Goal: Task Accomplishment & Management: Complete application form

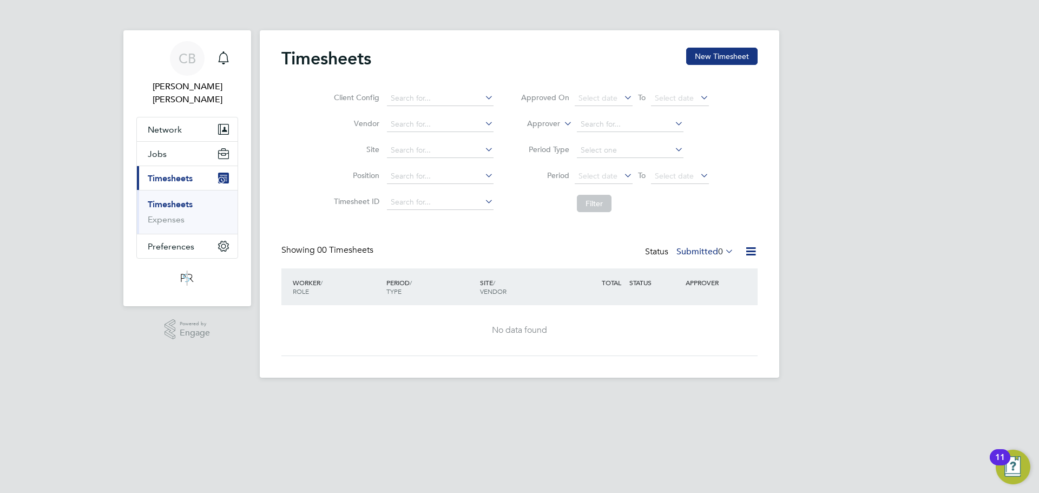
click at [161, 199] on link "Timesheets" at bounding box center [170, 204] width 45 height 10
click at [706, 51] on button "New Timesheet" at bounding box center [721, 56] width 71 height 17
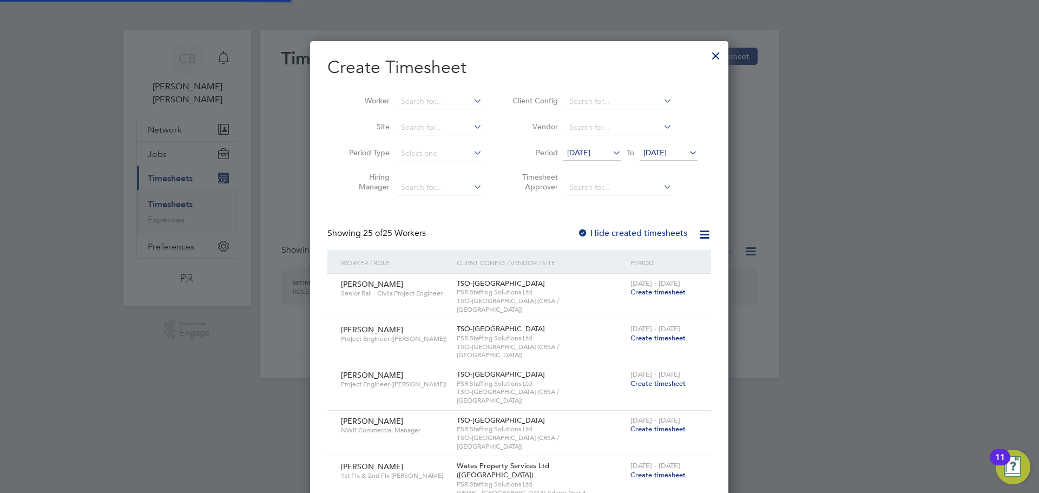
scroll to position [1374, 419]
click at [449, 91] on li "Worker" at bounding box center [412, 102] width 168 height 26
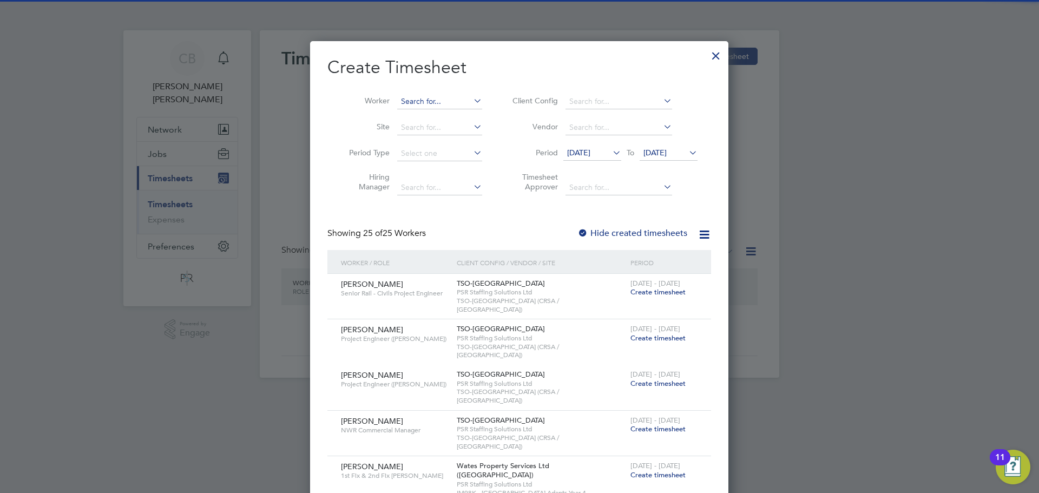
click at [447, 97] on input at bounding box center [439, 101] width 85 height 15
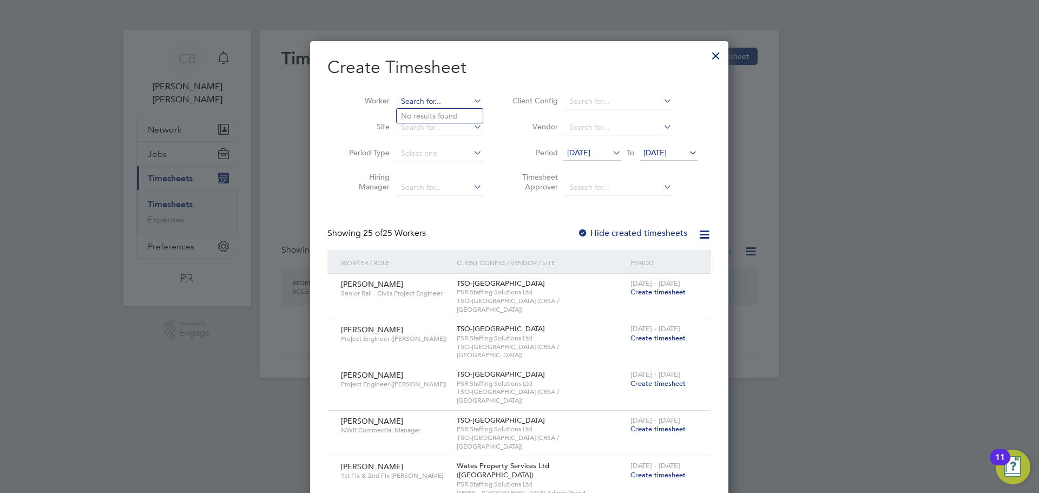
click at [447, 97] on input at bounding box center [439, 101] width 85 height 15
click at [447, 143] on li "Mira cle Owuamalam" at bounding box center [440, 145] width 86 height 15
type input "Miracle Owuamalam"
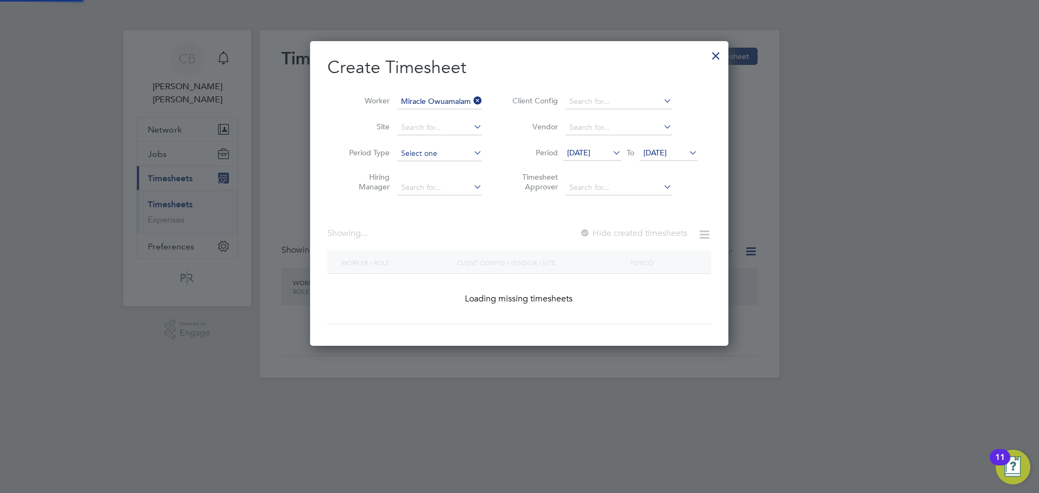
scroll to position [292, 419]
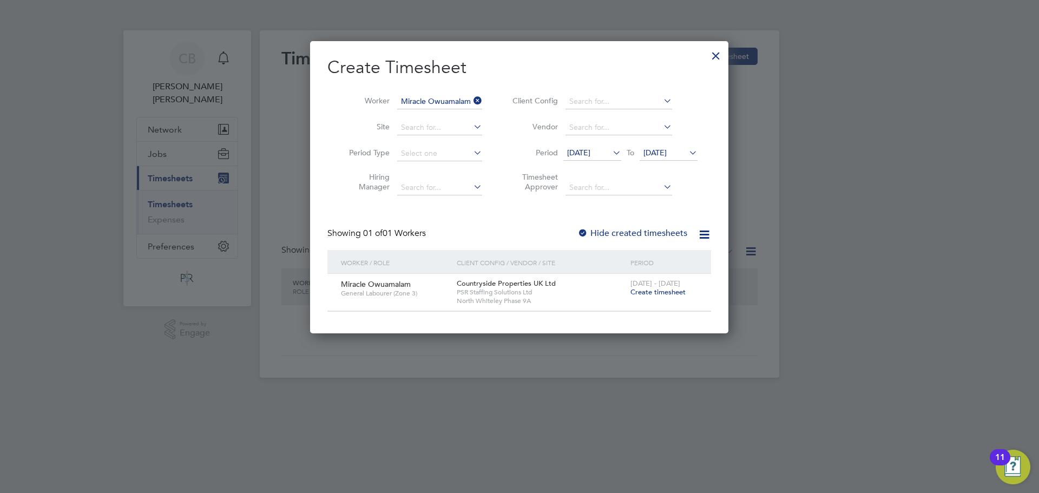
click at [660, 290] on span "Create timesheet" at bounding box center [658, 291] width 55 height 9
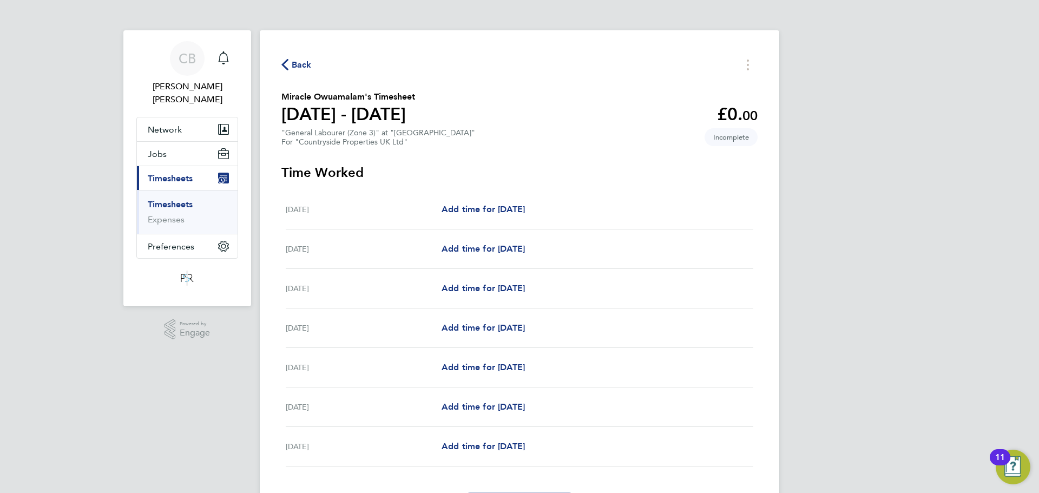
click at [309, 68] on span "Back" at bounding box center [302, 64] width 20 height 13
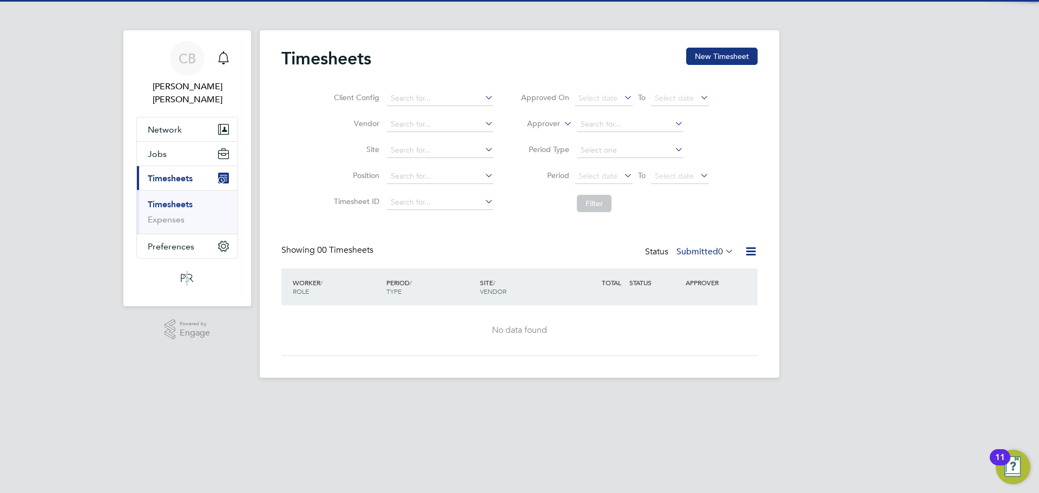
click at [734, 36] on div "Timesheets New Timesheet Client Config Vendor Site Position Timesheet ID Approv…" at bounding box center [520, 204] width 520 height 348
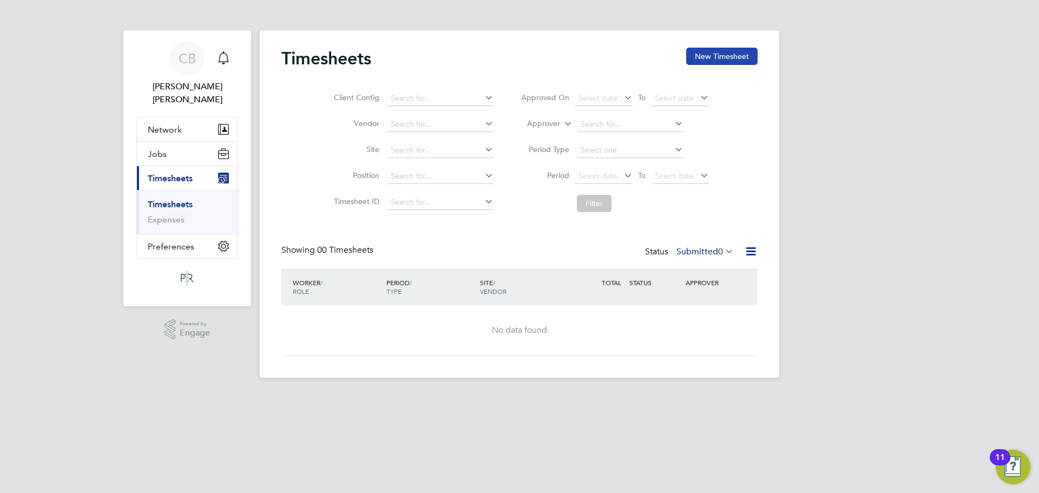
click at [722, 55] on button "New Timesheet" at bounding box center [721, 56] width 71 height 17
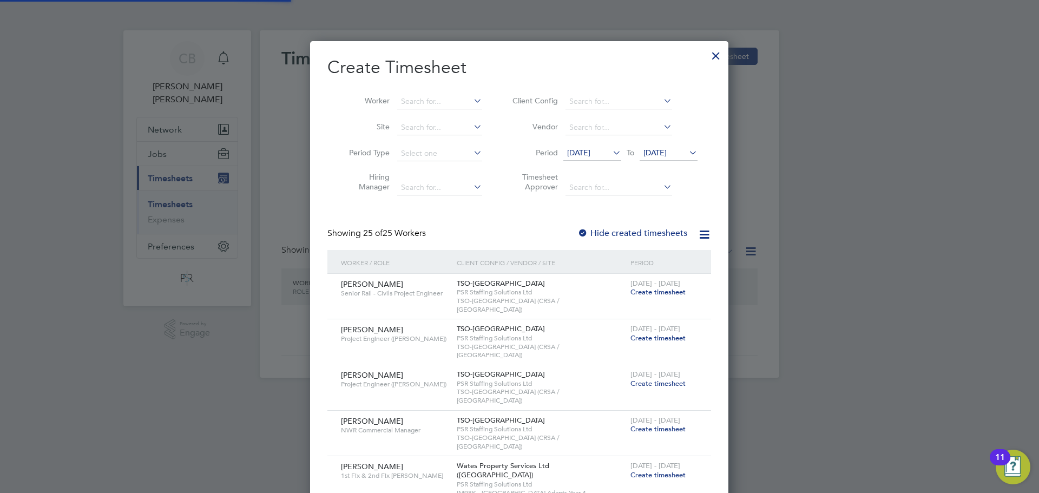
scroll to position [1374, 419]
click at [417, 89] on li "Worker" at bounding box center [412, 102] width 168 height 26
click at [427, 97] on input at bounding box center [439, 101] width 85 height 15
click at [459, 118] on li "Miracle Owuamalam" at bounding box center [440, 116] width 86 height 15
type input "Miracle Owuamalam"
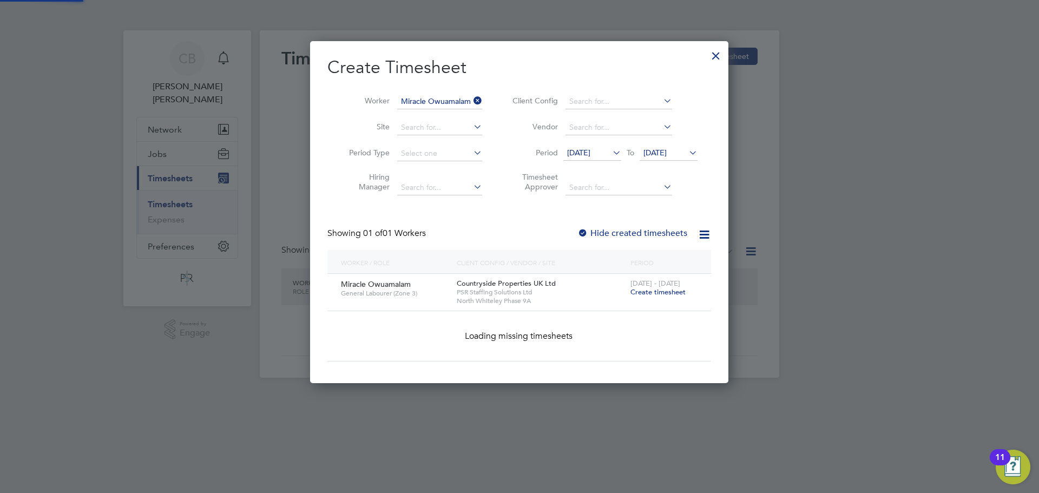
scroll to position [292, 419]
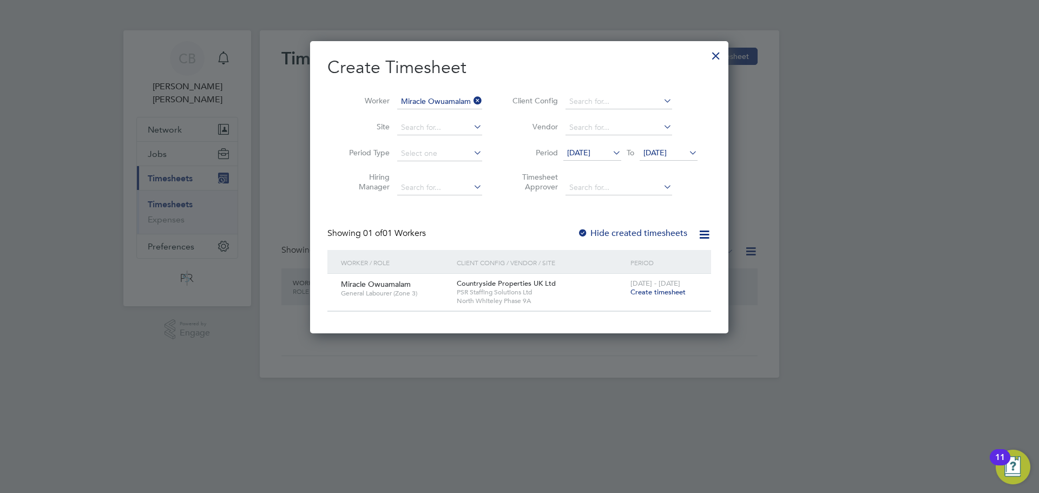
click at [667, 152] on span "[DATE]" at bounding box center [655, 153] width 23 height 10
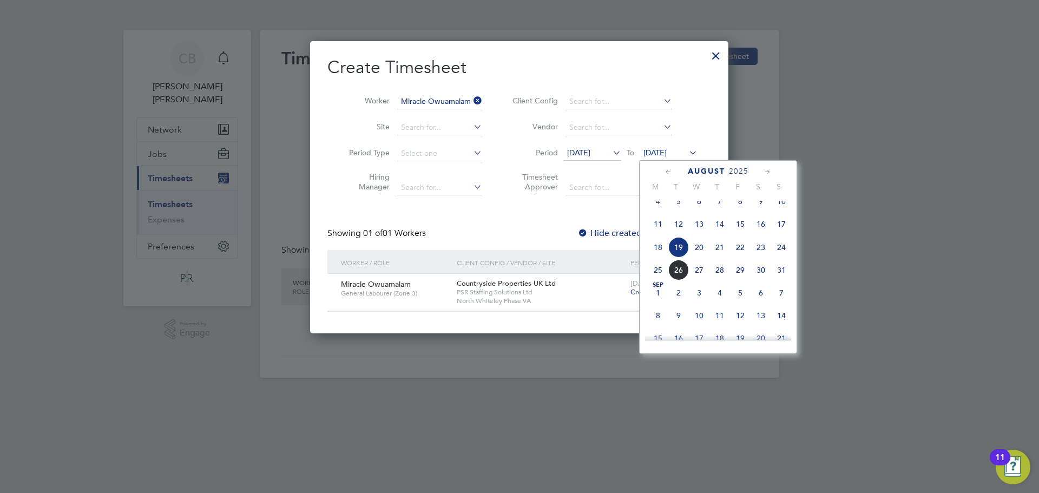
click at [786, 280] on span "31" at bounding box center [781, 270] width 21 height 21
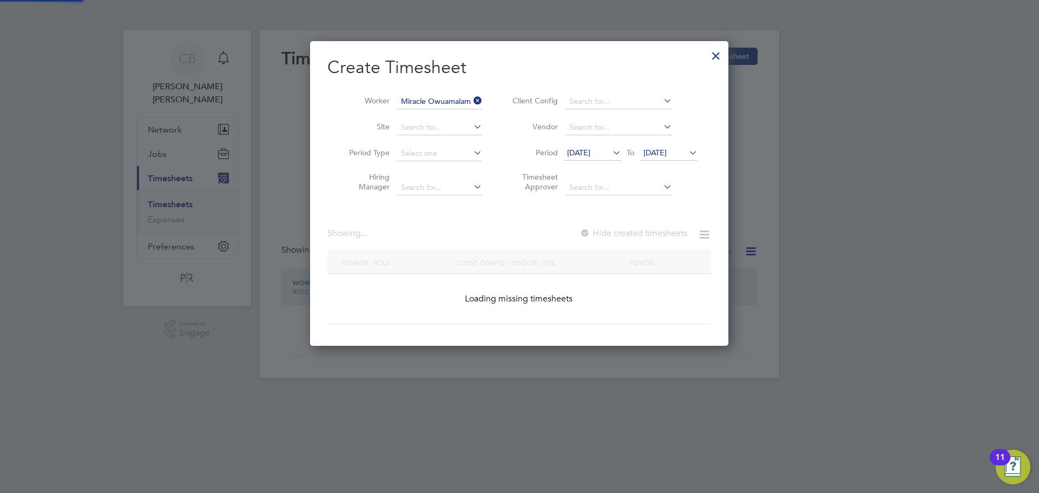
scroll to position [329, 419]
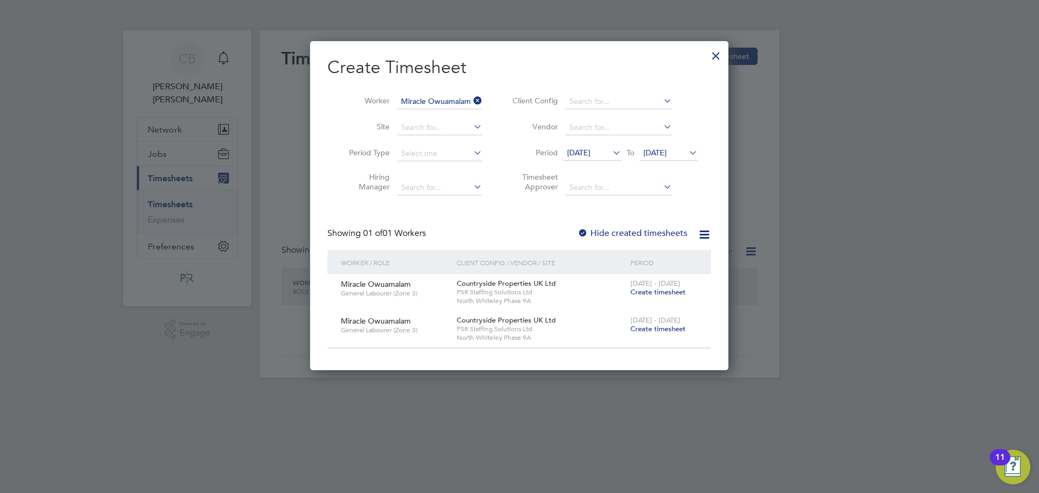
click at [610, 234] on label "Hide created timesheets" at bounding box center [633, 233] width 110 height 11
click at [573, 147] on span "[DATE]" at bounding box center [593, 153] width 58 height 15
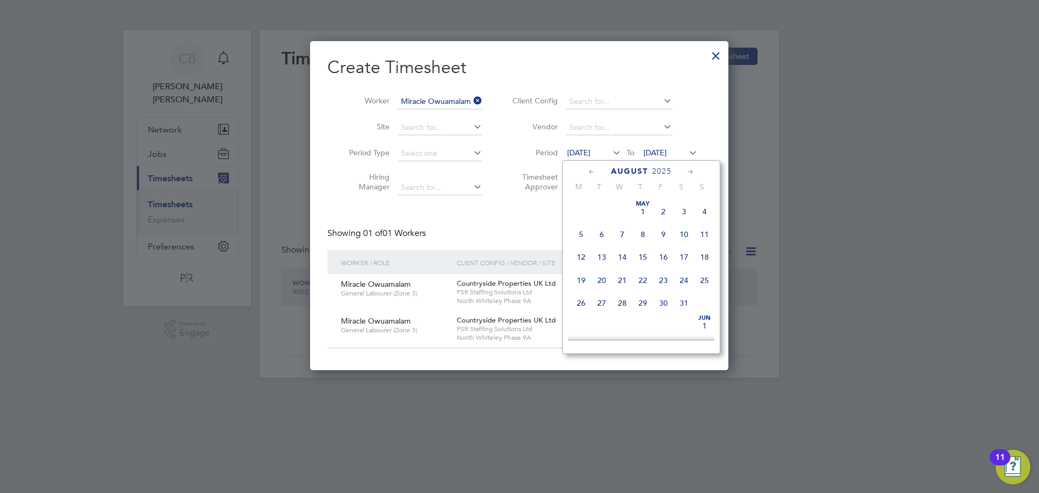
scroll to position [375, 0]
click at [587, 253] on span "11" at bounding box center [581, 248] width 21 height 21
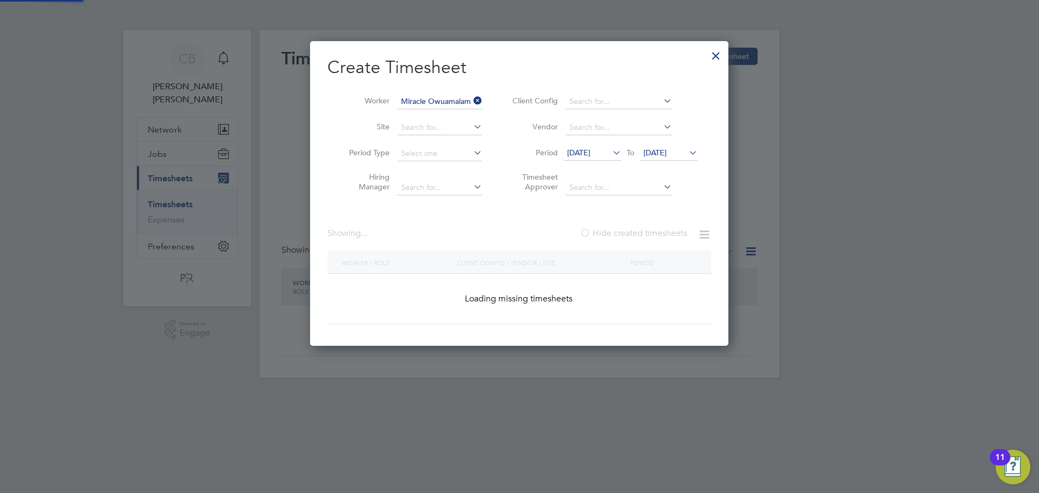
scroll to position [0, 0]
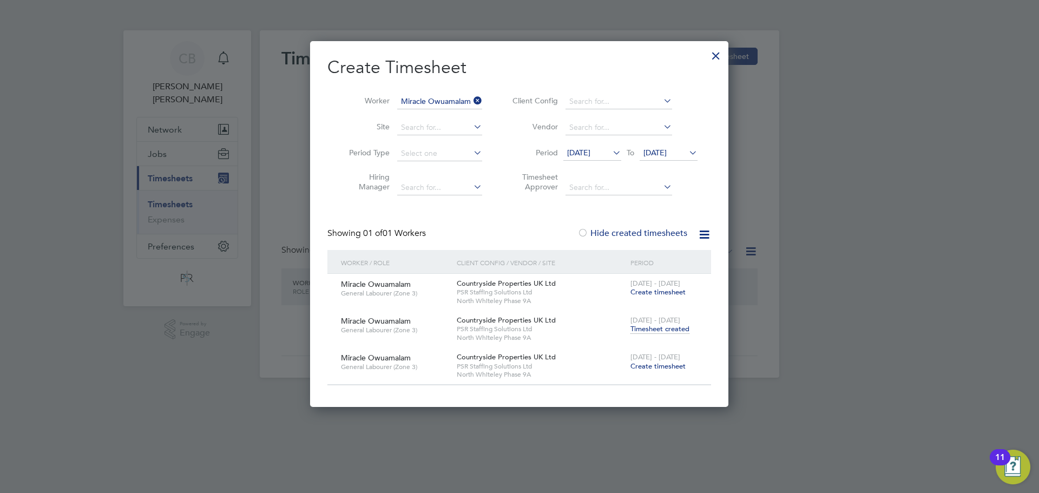
click at [660, 328] on span "Timesheet created" at bounding box center [660, 329] width 59 height 10
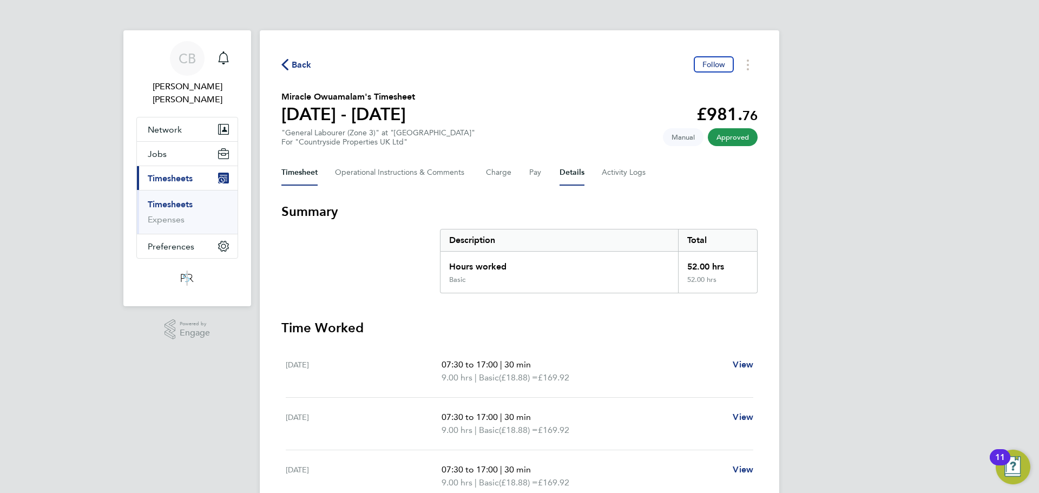
click at [582, 173] on button "Details" at bounding box center [572, 173] width 25 height 26
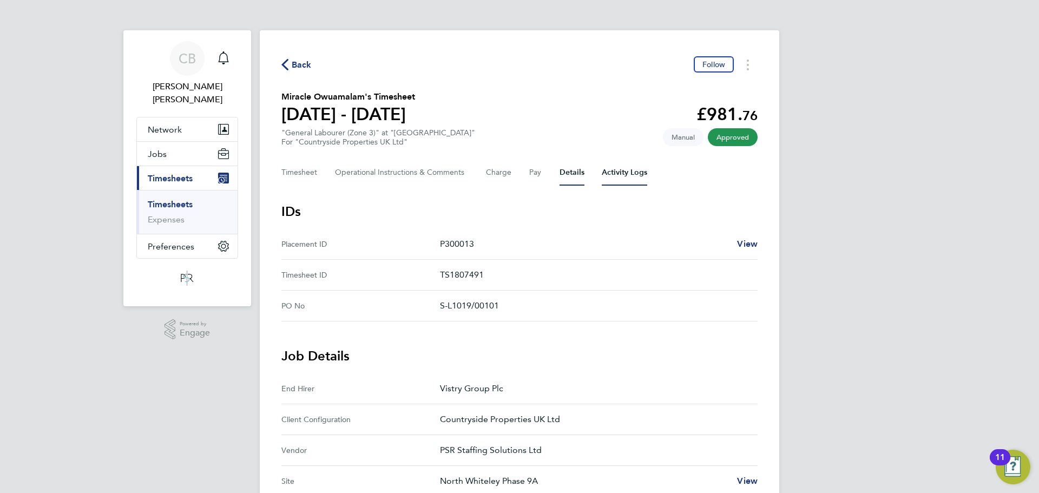
click at [621, 172] on Logs-tab "Activity Logs" at bounding box center [624, 173] width 45 height 26
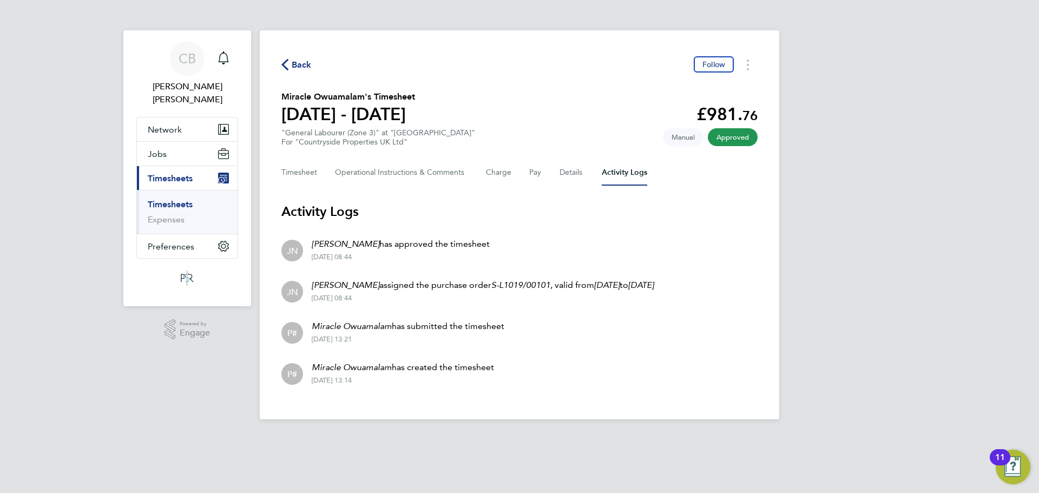
click at [311, 64] on div "Back Follow" at bounding box center [520, 64] width 476 height 17
click at [291, 68] on span "Back" at bounding box center [297, 64] width 30 height 10
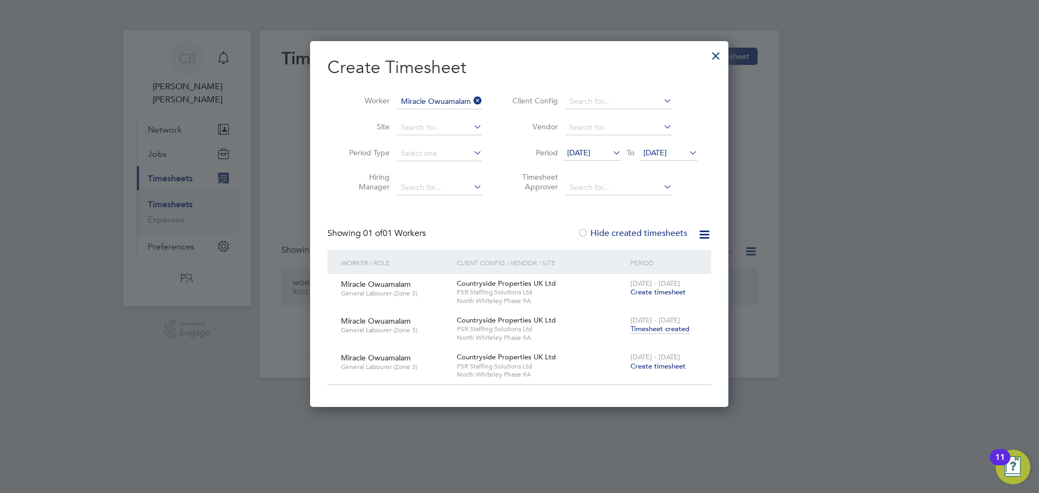
click at [472, 102] on icon at bounding box center [472, 100] width 0 height 15
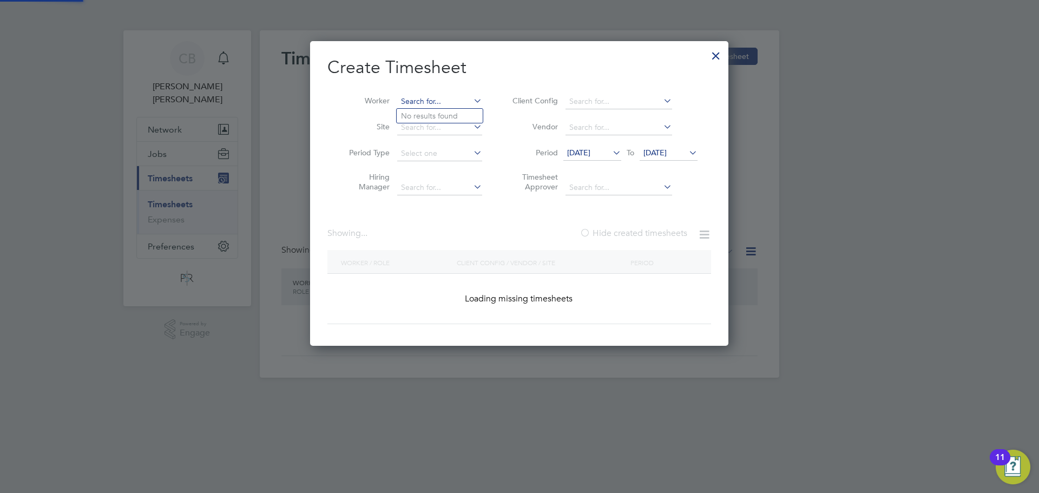
click at [462, 102] on input at bounding box center [439, 101] width 85 height 15
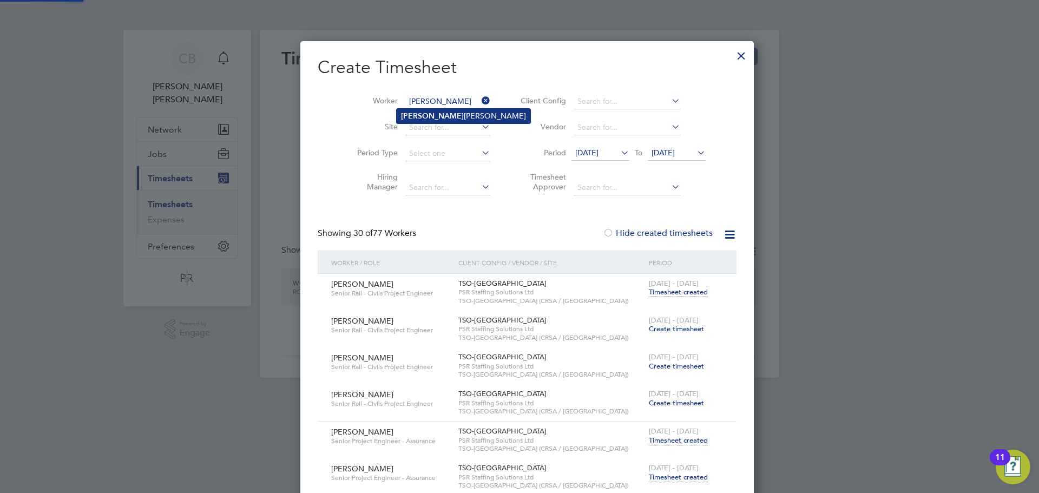
click at [450, 116] on li "[PERSON_NAME]" at bounding box center [464, 116] width 134 height 15
type input "[PERSON_NAME]"
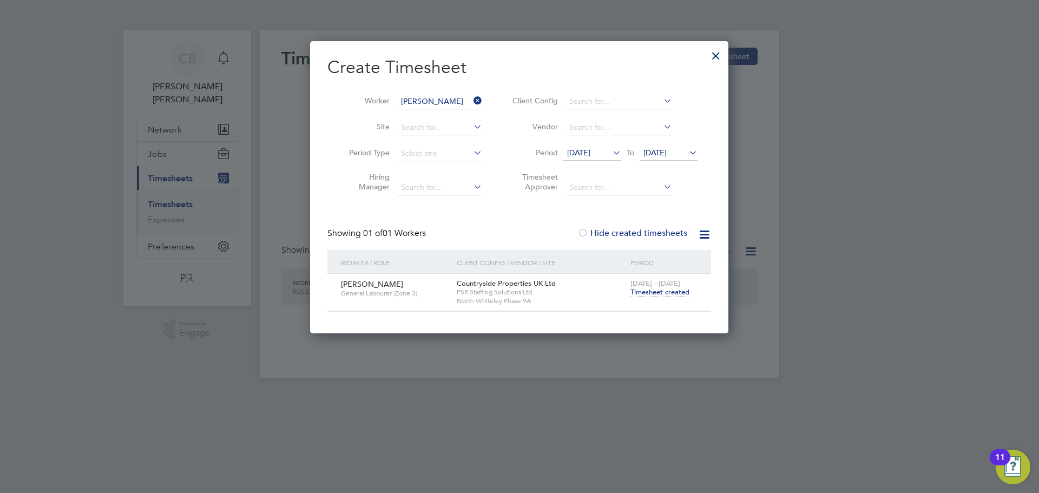
click at [670, 158] on span "[DATE]" at bounding box center [669, 153] width 58 height 15
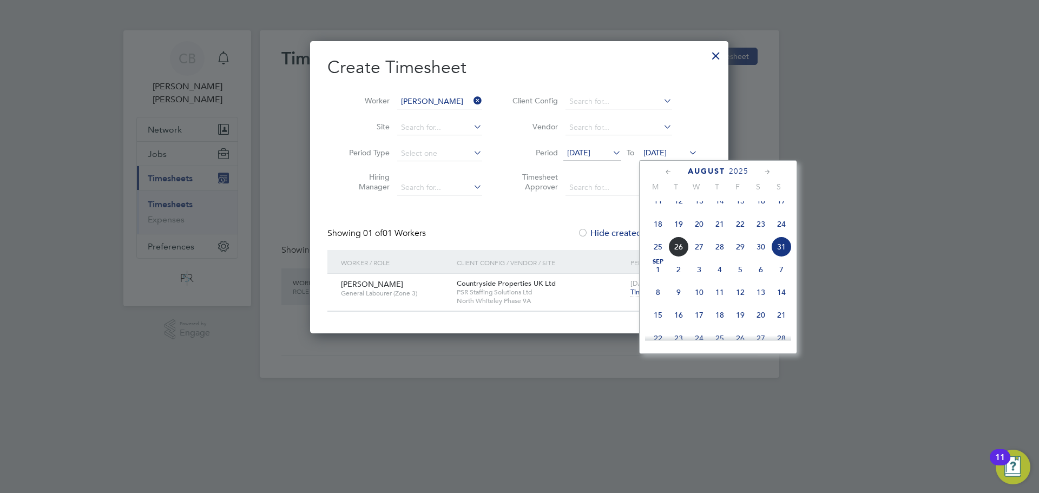
click at [790, 280] on span "7" at bounding box center [781, 269] width 21 height 21
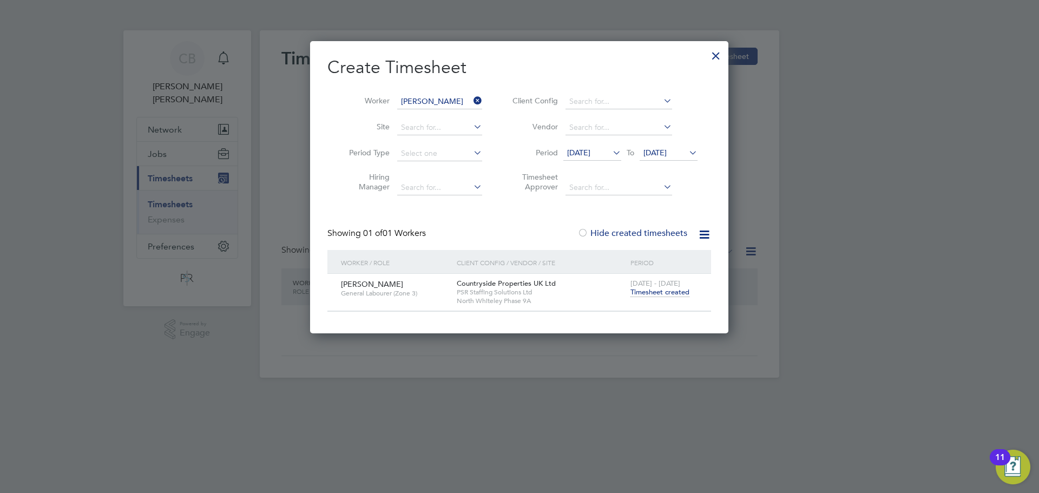
click at [590, 144] on li "Period [DATE] To [DATE]" at bounding box center [603, 154] width 215 height 26
click at [600, 160] on span "[DATE]" at bounding box center [593, 153] width 58 height 15
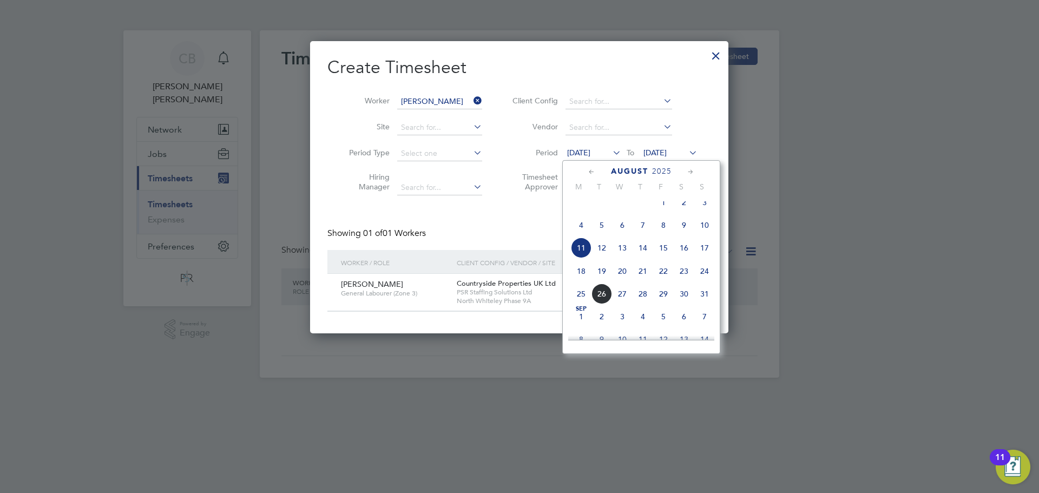
click at [571, 252] on span "11" at bounding box center [581, 248] width 21 height 21
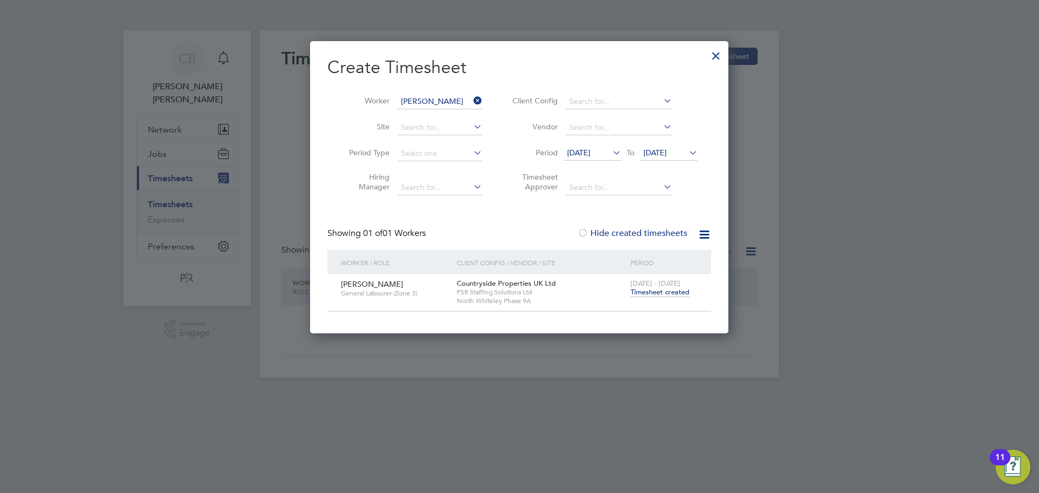
click at [719, 63] on div at bounding box center [715, 52] width 19 height 19
